Goal: Task Accomplishment & Management: Manage account settings

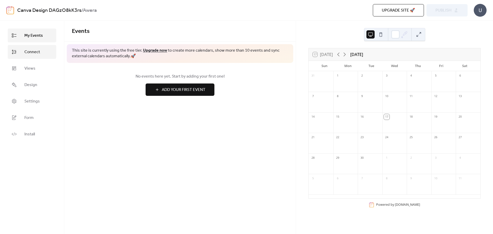
click at [34, 53] on span "Connect" at bounding box center [32, 52] width 16 height 6
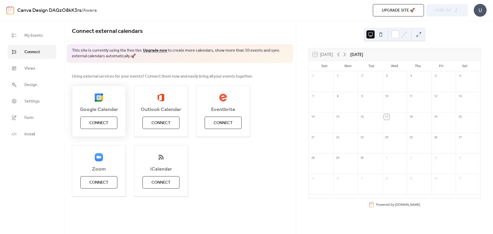
click at [102, 121] on span "Connect" at bounding box center [98, 123] width 19 height 6
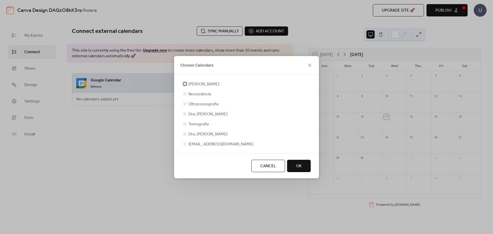
click at [186, 85] on div at bounding box center [184, 83] width 3 height 3
click at [185, 93] on div at bounding box center [184, 93] width 3 height 3
click at [185, 94] on div at bounding box center [184, 93] width 3 height 3
click at [184, 84] on icon at bounding box center [185, 84] width 2 height 2
click at [216, 68] on div "Choose Calendars" at bounding box center [246, 65] width 145 height 19
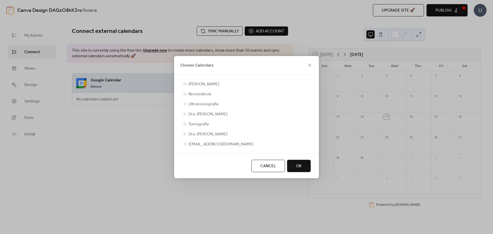
click at [297, 166] on span "OK" at bounding box center [299, 166] width 6 height 6
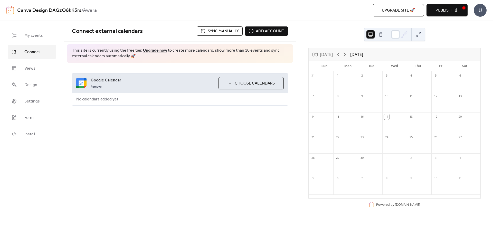
click at [239, 83] on span "Choose Calendars" at bounding box center [255, 83] width 40 height 6
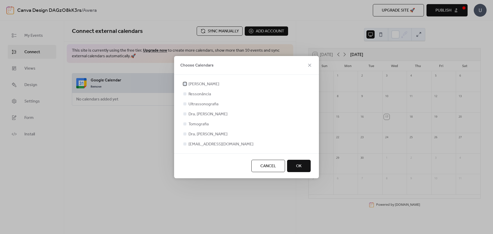
click at [184, 84] on div at bounding box center [184, 83] width 3 height 3
click at [292, 164] on button "OK" at bounding box center [299, 166] width 24 height 12
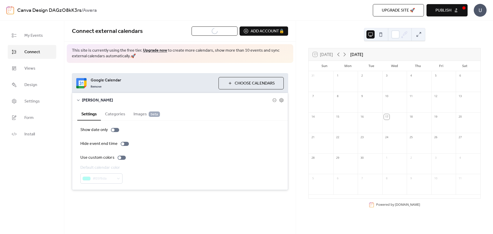
click at [245, 84] on span "Choose Calendars" at bounding box center [255, 83] width 40 height 6
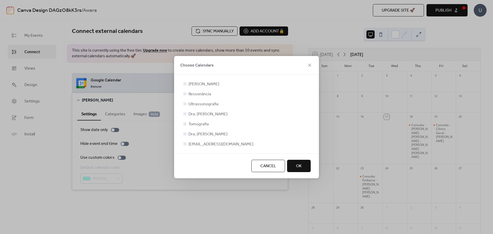
click at [185, 95] on div at bounding box center [184, 93] width 3 height 3
click at [185, 94] on div at bounding box center [184, 93] width 3 height 3
click at [185, 104] on div at bounding box center [184, 103] width 3 height 3
click at [185, 124] on div at bounding box center [184, 123] width 3 height 3
click at [185, 134] on div at bounding box center [184, 133] width 3 height 3
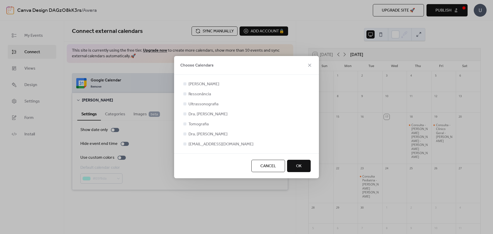
click at [185, 145] on div at bounding box center [184, 143] width 3 height 3
click at [302, 166] on button "OK" at bounding box center [299, 166] width 24 height 12
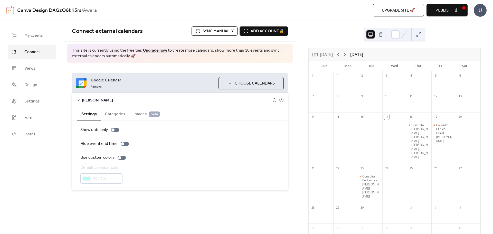
click at [113, 115] on button "Categories" at bounding box center [115, 113] width 28 height 13
click at [88, 113] on button "Settings" at bounding box center [89, 113] width 24 height 13
click at [114, 131] on div at bounding box center [115, 130] width 8 height 4
click at [115, 131] on div at bounding box center [115, 130] width 8 height 4
click at [120, 159] on div at bounding box center [122, 158] width 8 height 4
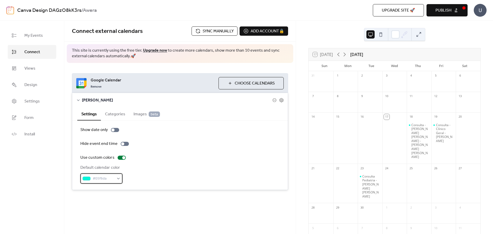
click at [118, 179] on div "#05f6da" at bounding box center [101, 178] width 42 height 10
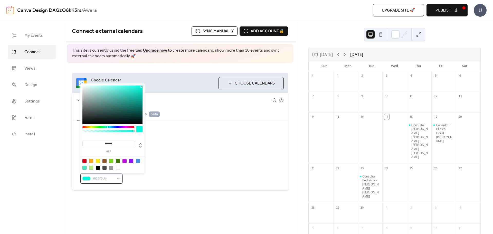
click at [118, 179] on div "#05f6da" at bounding box center [101, 178] width 42 height 10
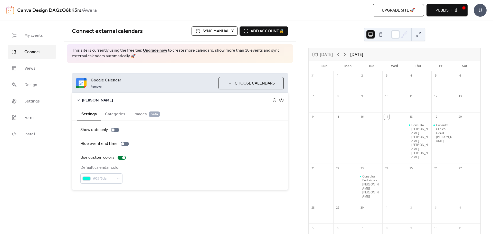
click at [281, 100] on icon at bounding box center [282, 100] width 2 height 2
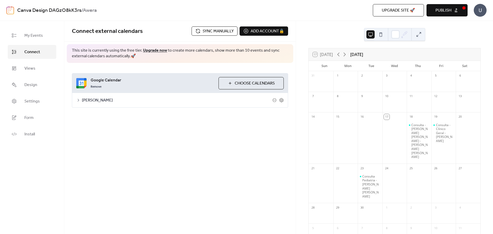
click at [265, 85] on span "Choose Calendars" at bounding box center [255, 83] width 40 height 6
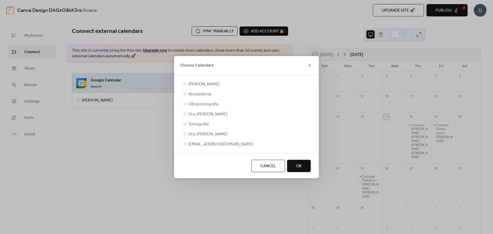
click at [184, 93] on div at bounding box center [184, 93] width 3 height 3
click at [185, 83] on icon at bounding box center [185, 83] width 2 height 1
click at [184, 94] on div at bounding box center [184, 93] width 3 height 3
click at [300, 165] on span "OK" at bounding box center [299, 166] width 6 height 6
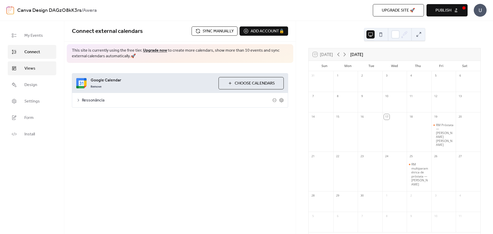
click at [40, 72] on link "Views" at bounding box center [32, 68] width 49 height 14
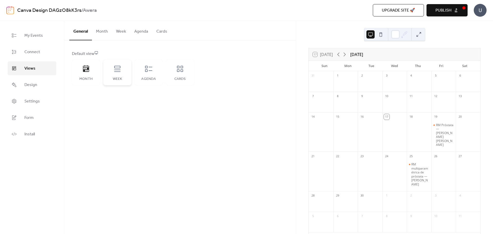
click at [113, 74] on div "Week" at bounding box center [117, 73] width 28 height 26
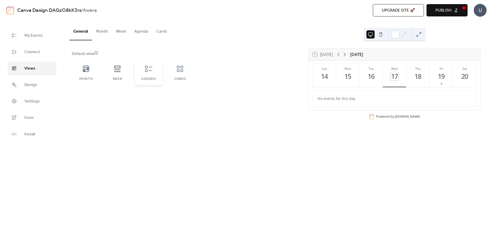
click at [149, 78] on div "Agenda" at bounding box center [149, 79] width 18 height 4
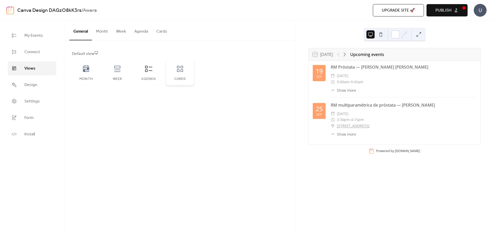
click at [177, 75] on div "Cards" at bounding box center [180, 73] width 28 height 26
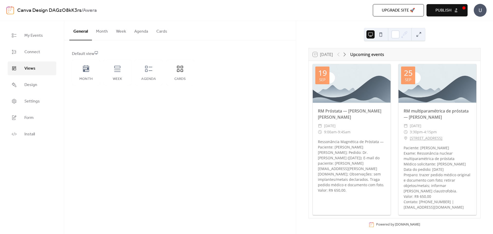
click at [101, 31] on button "Month" at bounding box center [102, 30] width 20 height 19
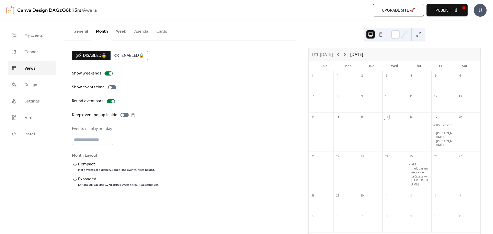
click at [78, 32] on button "General" at bounding box center [80, 30] width 23 height 19
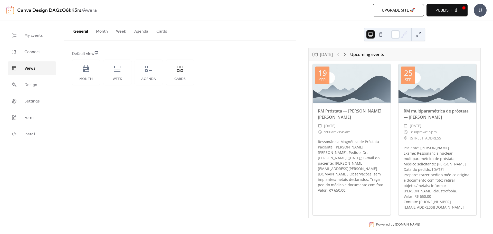
click at [103, 33] on button "Month" at bounding box center [102, 30] width 20 height 19
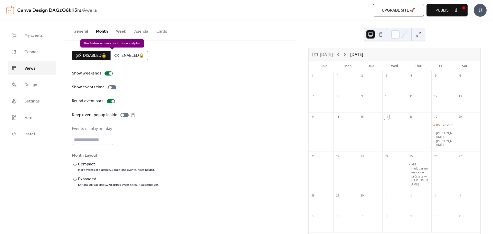
click at [133, 56] on div "Disabled 🔒 Enabled 🔒" at bounding box center [110, 55] width 76 height 9
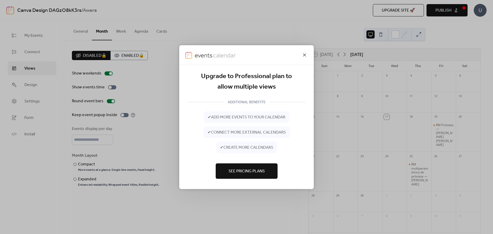
click at [307, 55] on icon at bounding box center [304, 55] width 6 height 6
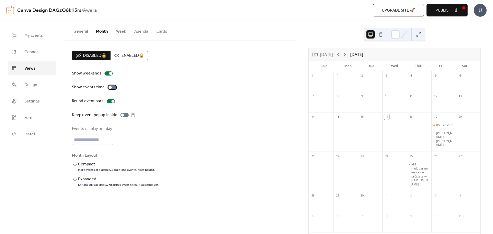
click at [112, 88] on div at bounding box center [112, 87] width 8 height 4
click at [113, 88] on div at bounding box center [114, 87] width 3 height 3
click at [112, 88] on div at bounding box center [112, 87] width 8 height 4
click at [109, 139] on input "*" at bounding box center [92, 140] width 41 height 10
type input "*"
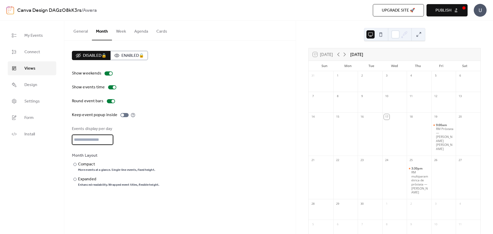
click at [109, 139] on input "*" at bounding box center [92, 140] width 41 height 10
click at [84, 165] on div "Compact" at bounding box center [116, 164] width 76 height 6
click at [85, 179] on div "Expanded" at bounding box center [118, 179] width 80 height 6
click at [122, 31] on button "Week" at bounding box center [121, 30] width 18 height 19
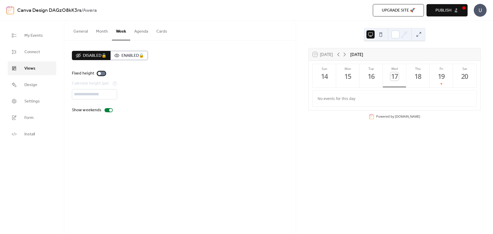
click at [103, 73] on div at bounding box center [101, 73] width 8 height 4
click at [103, 73] on div at bounding box center [103, 73] width 3 height 3
click at [436, 84] on button "Fri 19" at bounding box center [440, 75] width 23 height 23
click at [99, 75] on div at bounding box center [99, 73] width 3 height 3
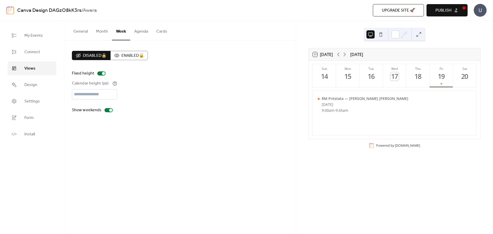
click at [137, 31] on button "Agenda" at bounding box center [141, 30] width 22 height 19
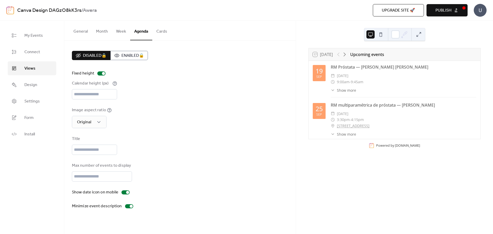
click at [164, 33] on button "Cards" at bounding box center [161, 30] width 19 height 19
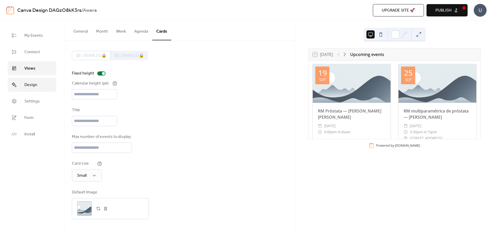
click at [33, 88] on span "Design" at bounding box center [30, 85] width 13 height 6
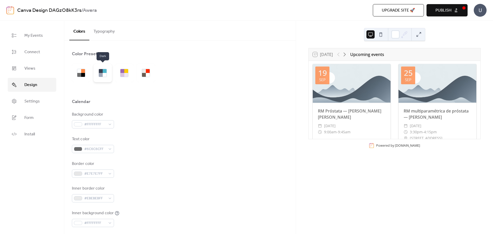
click at [106, 74] on div at bounding box center [105, 75] width 4 height 4
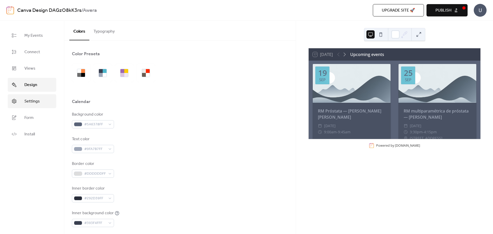
click at [37, 102] on span "Settings" at bounding box center [31, 101] width 15 height 6
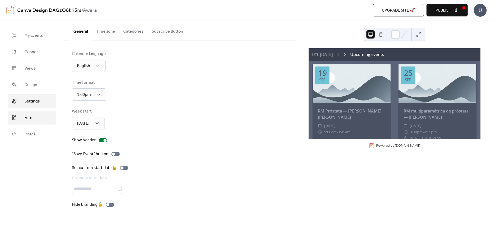
click at [34, 117] on link "Form" at bounding box center [32, 118] width 49 height 14
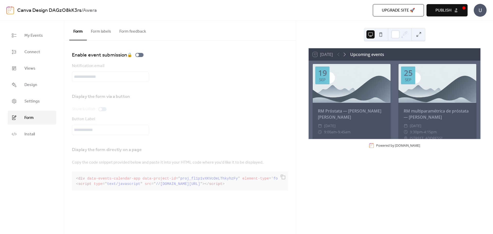
click at [100, 37] on button "Form labels" at bounding box center [101, 30] width 28 height 19
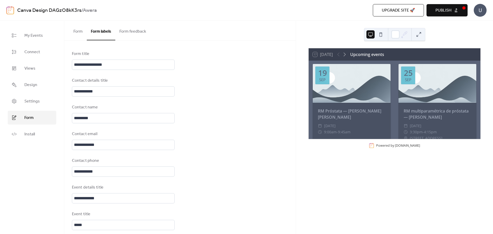
click at [132, 33] on button "Form feedback" at bounding box center [132, 30] width 35 height 19
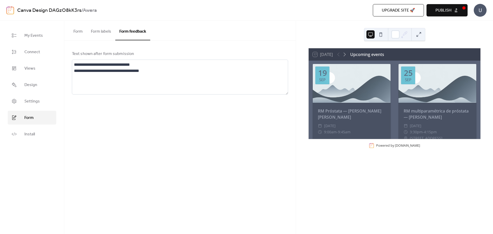
click at [107, 34] on button "Form labels" at bounding box center [101, 30] width 28 height 19
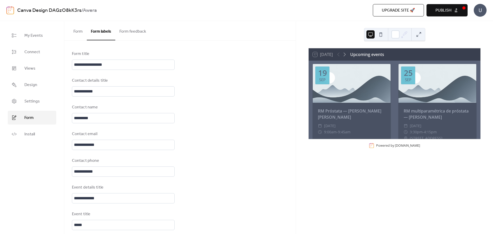
click at [75, 34] on button "Form" at bounding box center [77, 30] width 17 height 19
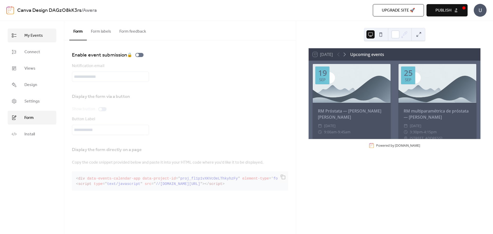
click at [30, 34] on span "My Events" at bounding box center [33, 36] width 18 height 6
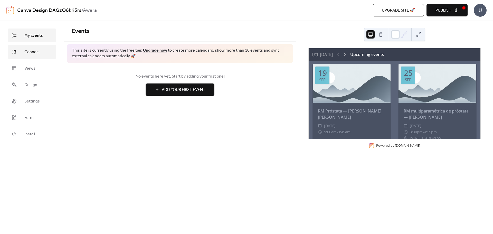
click at [39, 53] on span "Connect" at bounding box center [32, 52] width 16 height 6
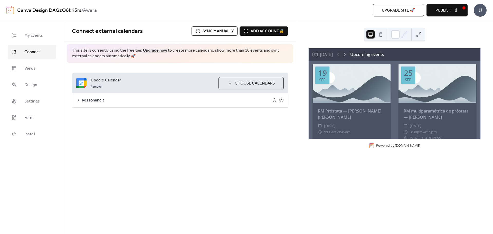
click at [218, 33] on span "Sync manually" at bounding box center [218, 31] width 31 height 6
click at [81, 100] on div "Ressonância" at bounding box center [180, 100] width 216 height 14
click at [79, 100] on icon at bounding box center [79, 100] width 2 height 3
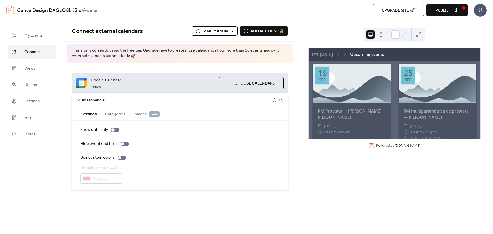
click at [136, 112] on span "Images beta" at bounding box center [146, 114] width 26 height 6
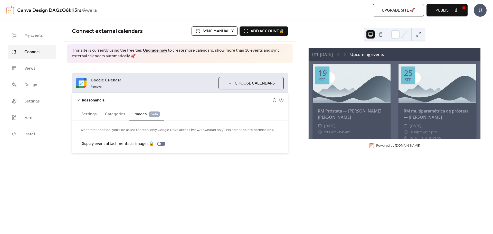
click at [80, 99] on div "Ressonância" at bounding box center [180, 100] width 216 height 14
click at [243, 84] on span "Choose Calendars" at bounding box center [255, 83] width 40 height 6
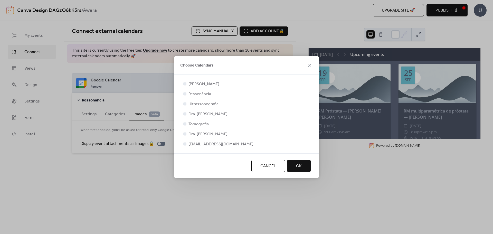
click at [185, 104] on div at bounding box center [184, 103] width 3 height 3
click at [186, 86] on div at bounding box center [184, 83] width 5 height 5
click at [267, 165] on span "Cancel" at bounding box center [268, 166] width 16 height 6
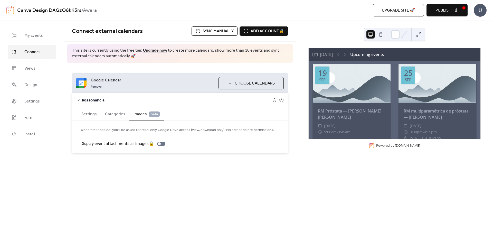
click at [439, 9] on span "Publish" at bounding box center [443, 10] width 16 height 6
click at [386, 114] on div "RM Próstata — José da Silva Oliveira" at bounding box center [352, 114] width 78 height 12
click at [79, 99] on icon at bounding box center [78, 100] width 4 height 4
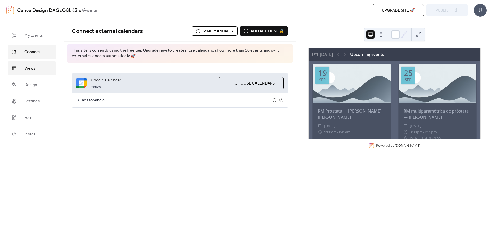
click at [32, 72] on span "Views" at bounding box center [29, 68] width 11 height 6
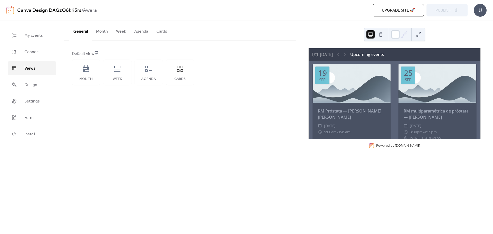
click at [85, 54] on div "Default view" at bounding box center [179, 54] width 215 height 6
click at [178, 72] on icon at bounding box center [180, 69] width 8 height 8
click at [478, 11] on div "U" at bounding box center [480, 10] width 13 height 13
drag, startPoint x: 418, startPoint y: 118, endPoint x: 403, endPoint y: 136, distance: 24.1
click at [418, 118] on div "RM multiparamétrica de próstata — Moisés Barbosa da Silva" at bounding box center [437, 114] width 78 height 12
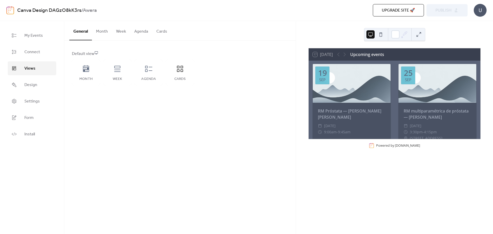
click at [378, 98] on div at bounding box center [352, 83] width 78 height 39
click at [344, 53] on div at bounding box center [341, 54] width 12 height 6
click at [30, 132] on span "Install" at bounding box center [29, 134] width 11 height 6
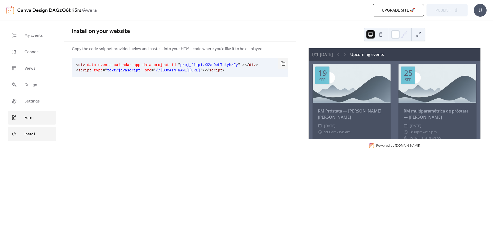
click at [30, 118] on span "Form" at bounding box center [28, 118] width 9 height 6
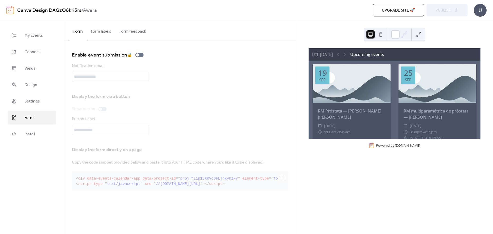
click at [100, 30] on button "Form labels" at bounding box center [101, 30] width 28 height 19
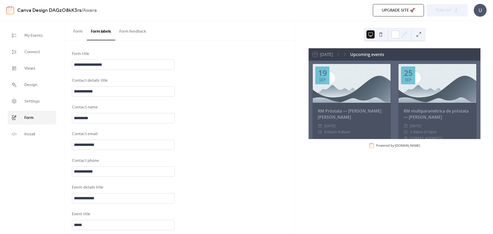
click at [139, 30] on button "Form feedback" at bounding box center [132, 30] width 35 height 19
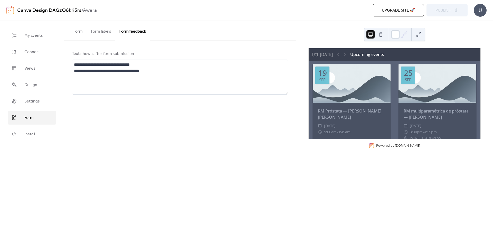
click at [81, 31] on button "Form" at bounding box center [77, 30] width 17 height 19
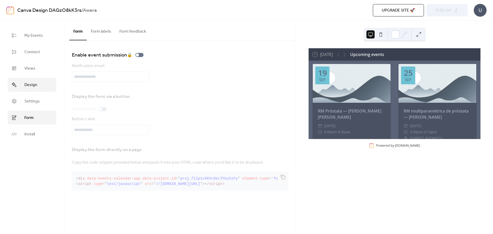
click at [31, 87] on span "Design" at bounding box center [30, 85] width 13 height 6
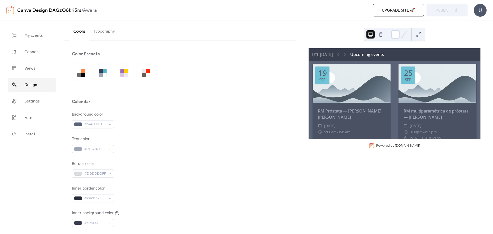
click at [105, 31] on button "Typography" at bounding box center [104, 30] width 30 height 19
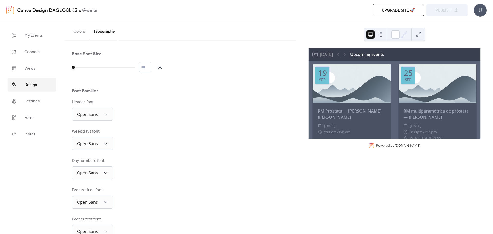
click at [73, 30] on button "Colors" at bounding box center [79, 30] width 20 height 19
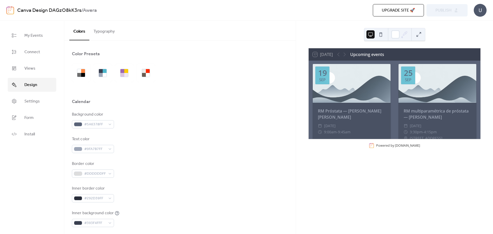
click at [417, 35] on button at bounding box center [419, 34] width 8 height 8
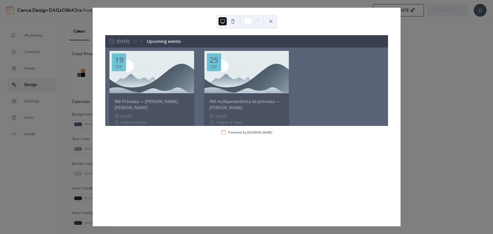
click at [379, 19] on div "17 Today Upcoming events 19 Sep RM Próstata — José da Silva Oliveira ​ Friday, …" at bounding box center [247, 117] width 308 height 218
click at [273, 26] on div at bounding box center [246, 21] width 61 height 13
click at [272, 21] on button at bounding box center [271, 21] width 8 height 8
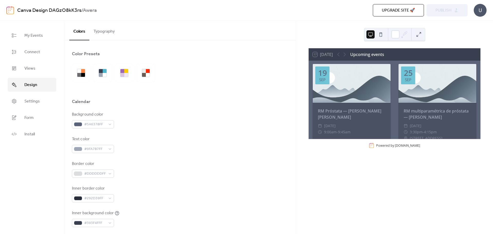
click at [441, 10] on div "Upgrade site 🚀 Preview Publish" at bounding box center [351, 10] width 231 height 12
click at [29, 37] on span "My Events" at bounding box center [33, 36] width 18 height 6
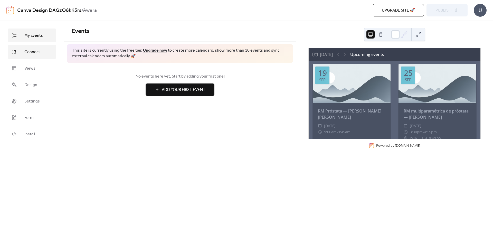
click at [29, 52] on span "Connect" at bounding box center [32, 52] width 16 height 6
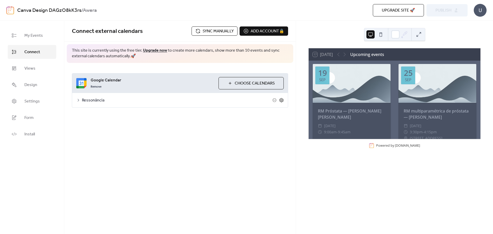
click at [281, 102] on icon at bounding box center [281, 100] width 5 height 5
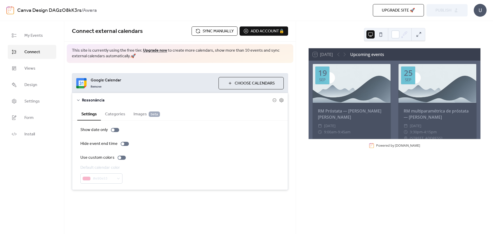
click at [169, 87] on div "Remove" at bounding box center [153, 86] width 124 height 6
click at [98, 86] on link "Remove" at bounding box center [96, 86] width 11 height 6
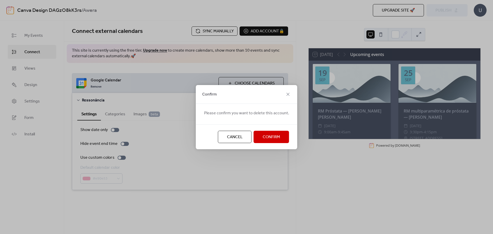
click at [269, 138] on span "Confirm" at bounding box center [271, 137] width 17 height 6
